Goal: Information Seeking & Learning: Learn about a topic

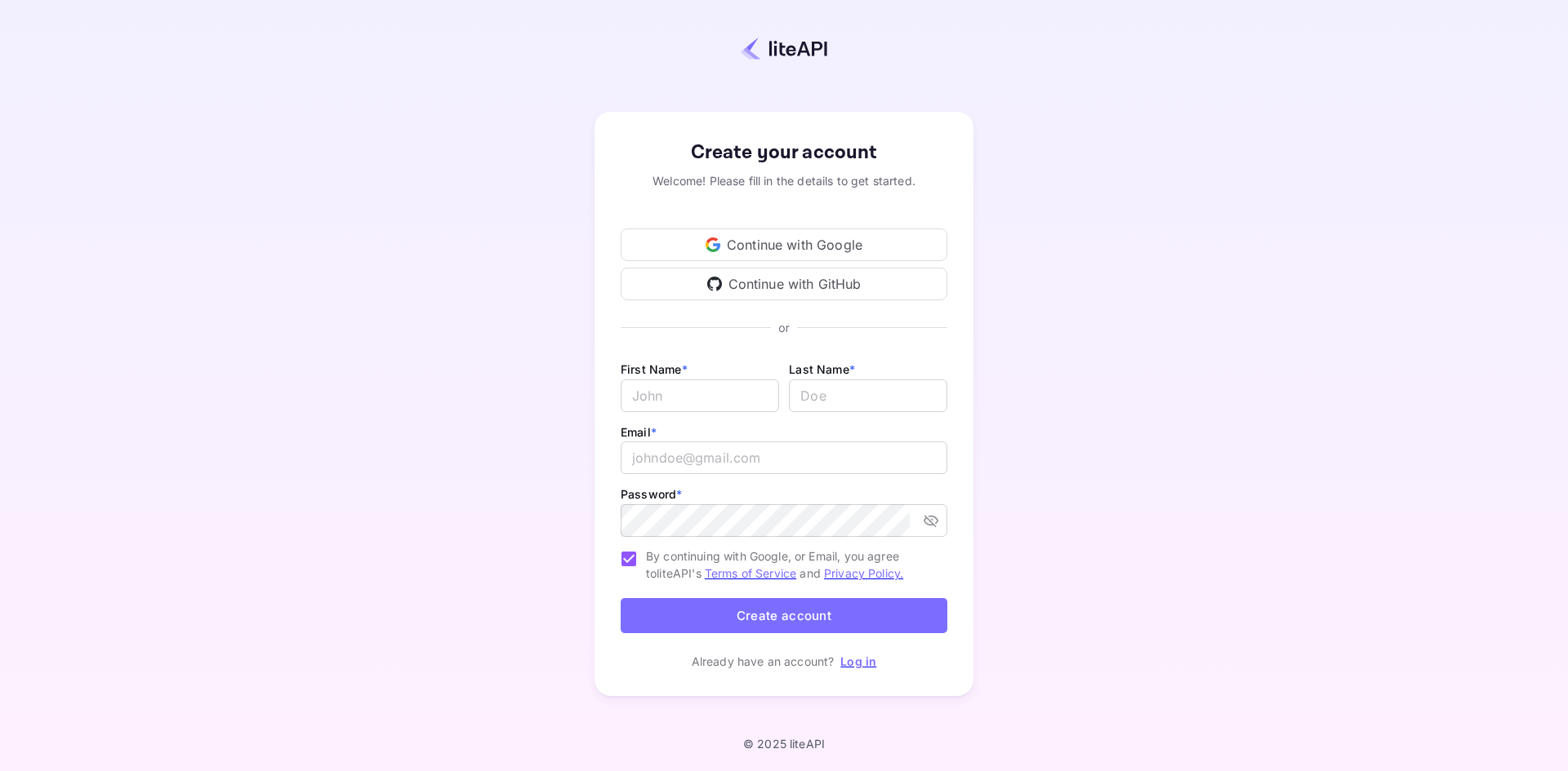
click at [837, 246] on div "Continue with Google" at bounding box center [784, 245] width 327 height 32
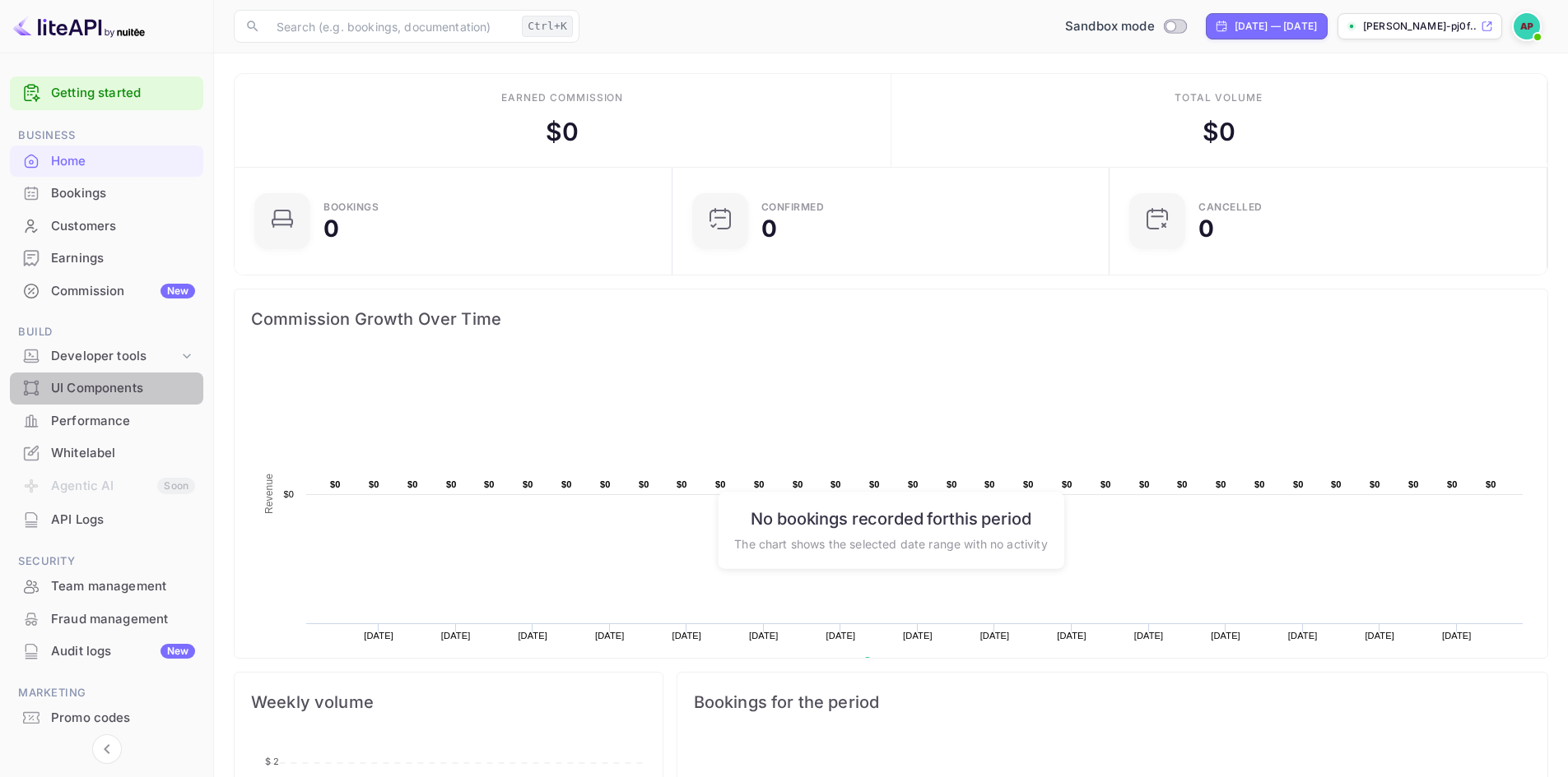
click at [136, 390] on div "UI Components" at bounding box center [122, 388] width 144 height 19
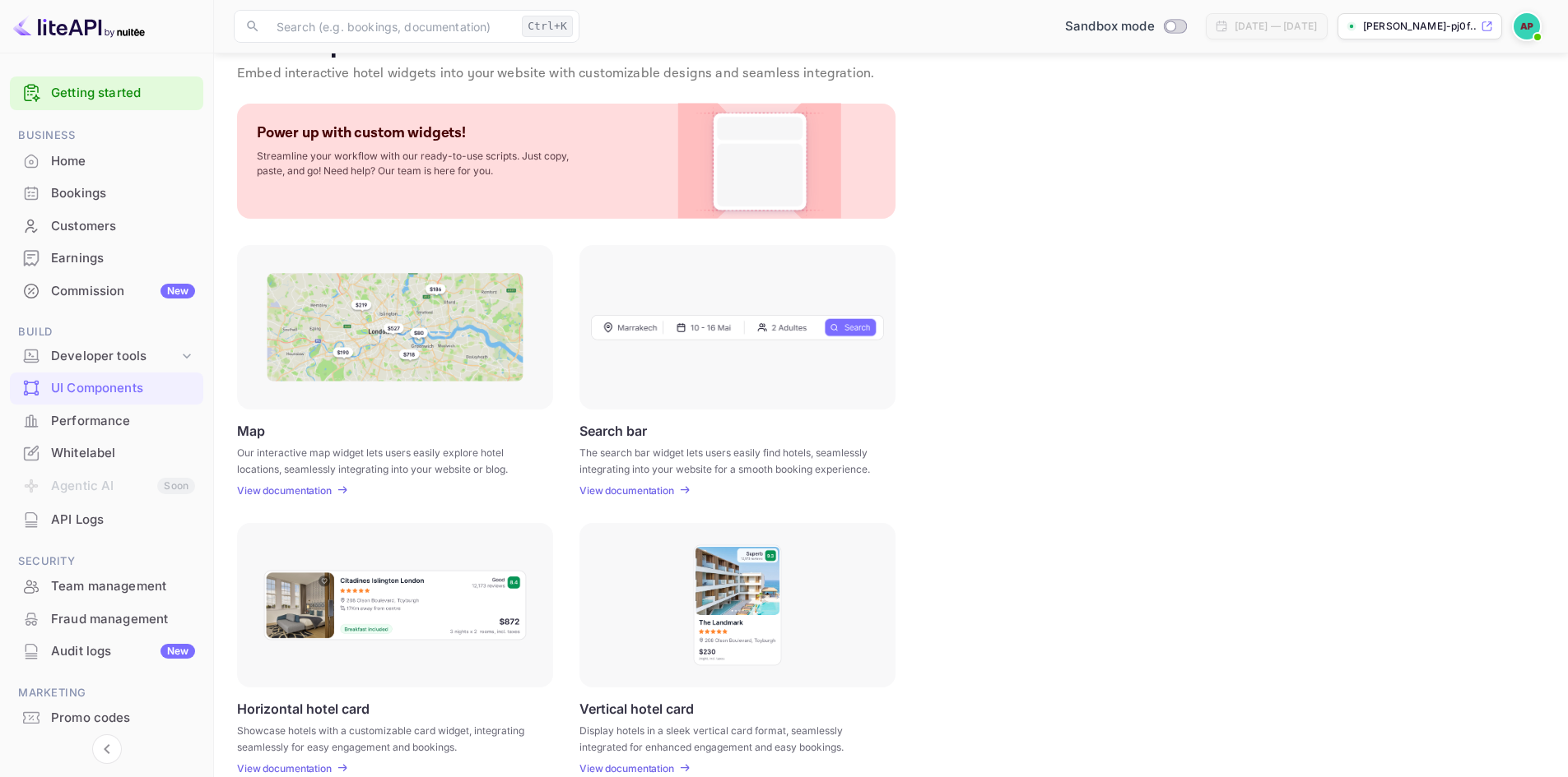
scroll to position [82, 0]
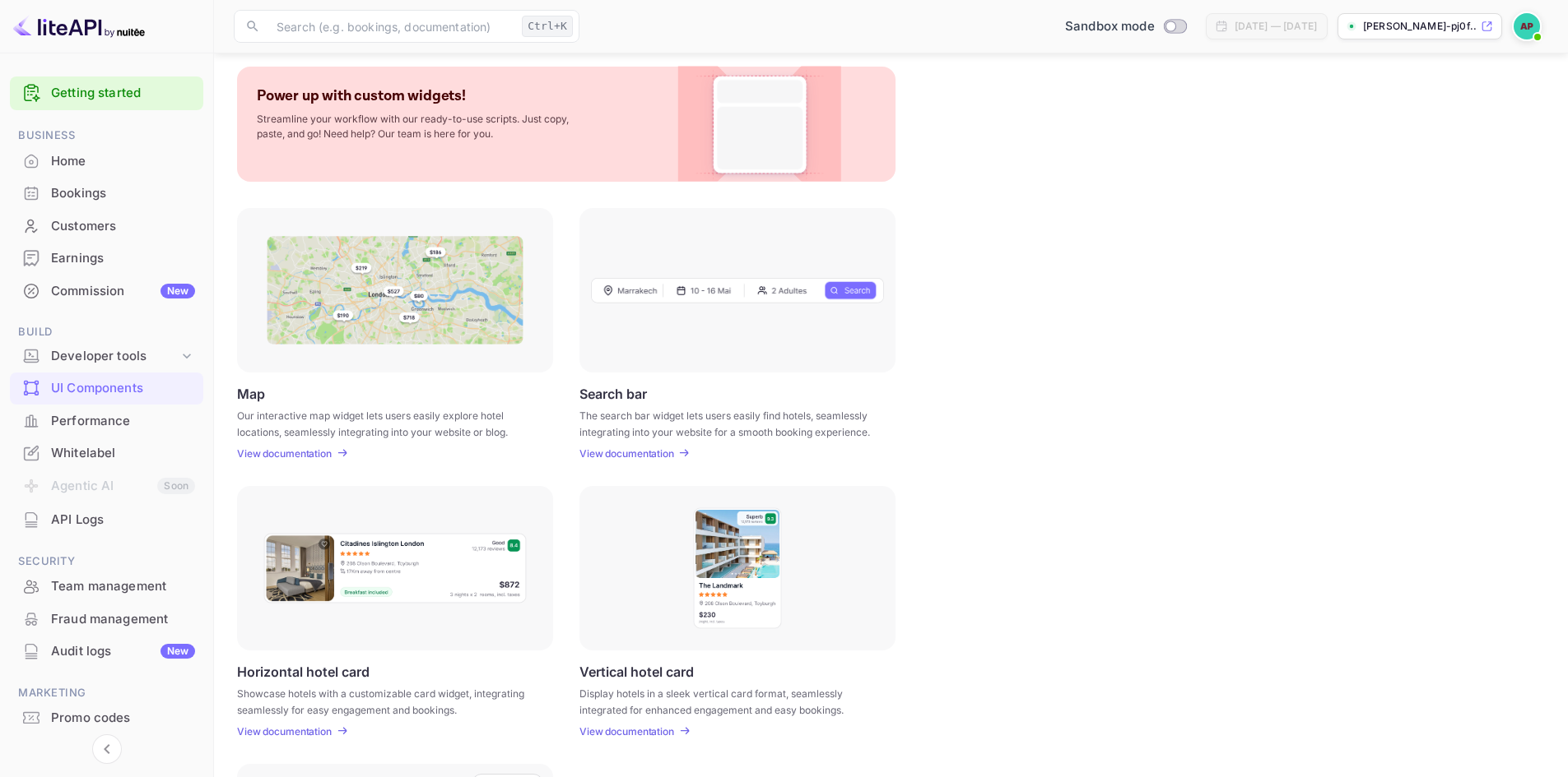
click at [637, 454] on p "View documentation" at bounding box center [626, 454] width 95 height 13
